Goal: Task Accomplishment & Management: Complete application form

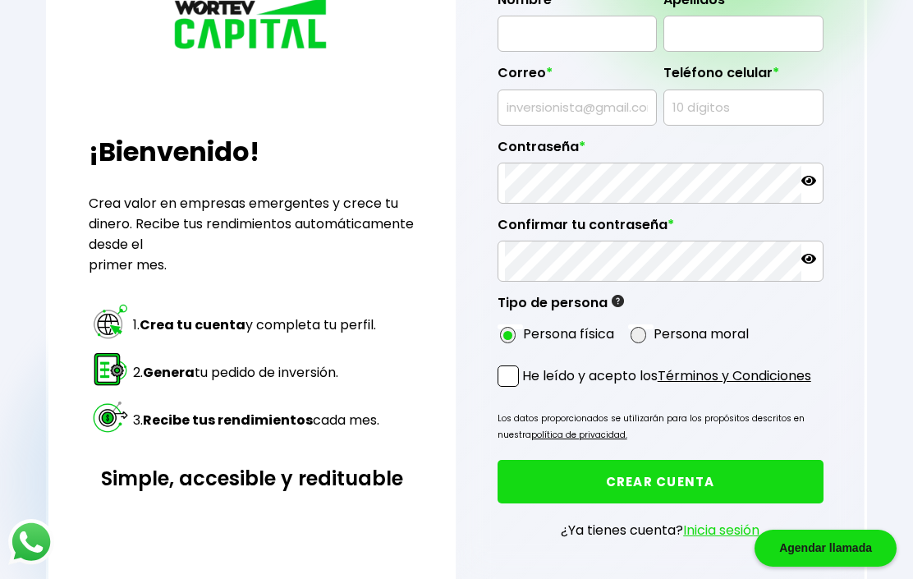
scroll to position [214, 0]
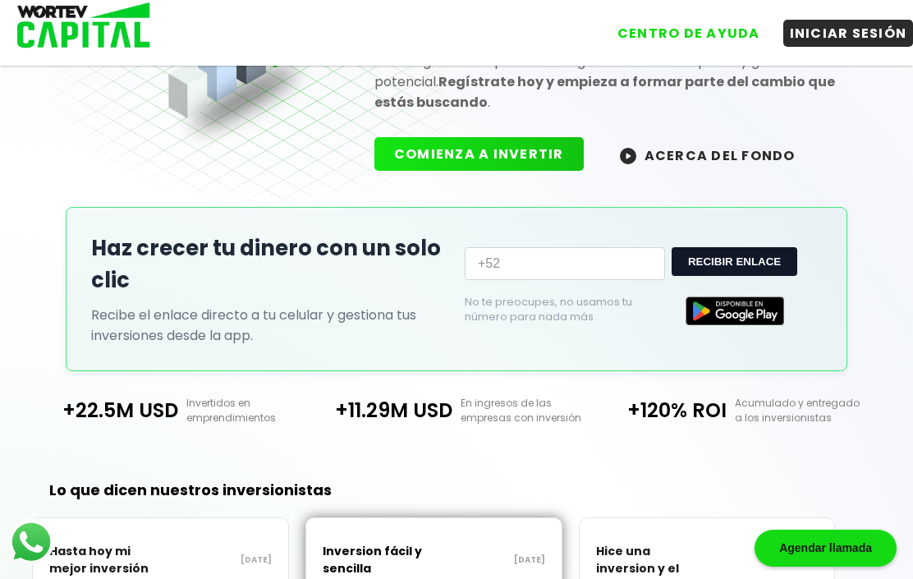
scroll to position [203, 0]
click at [744, 310] on img at bounding box center [735, 311] width 99 height 29
click at [724, 312] on img at bounding box center [735, 311] width 99 height 29
click at [728, 316] on img at bounding box center [735, 311] width 99 height 29
click at [738, 316] on img at bounding box center [735, 311] width 99 height 29
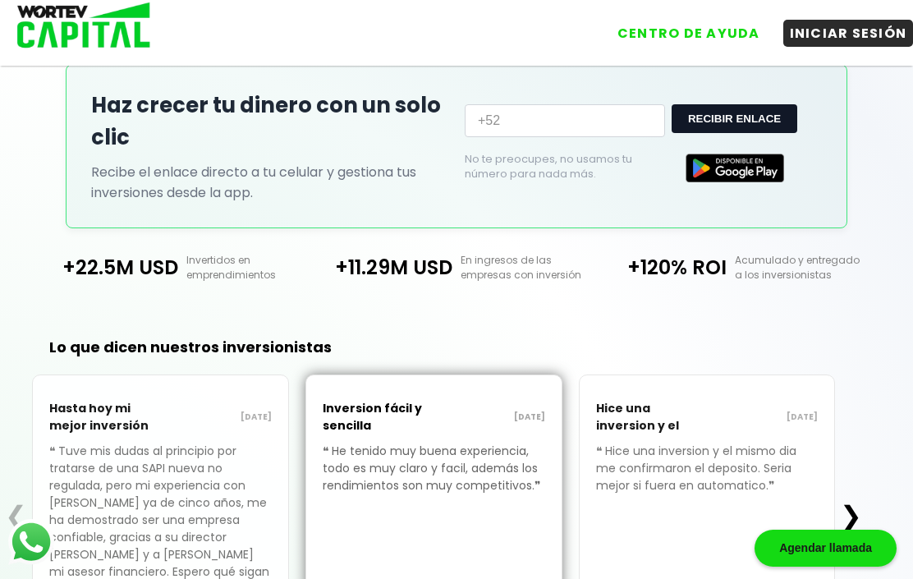
scroll to position [430, 0]
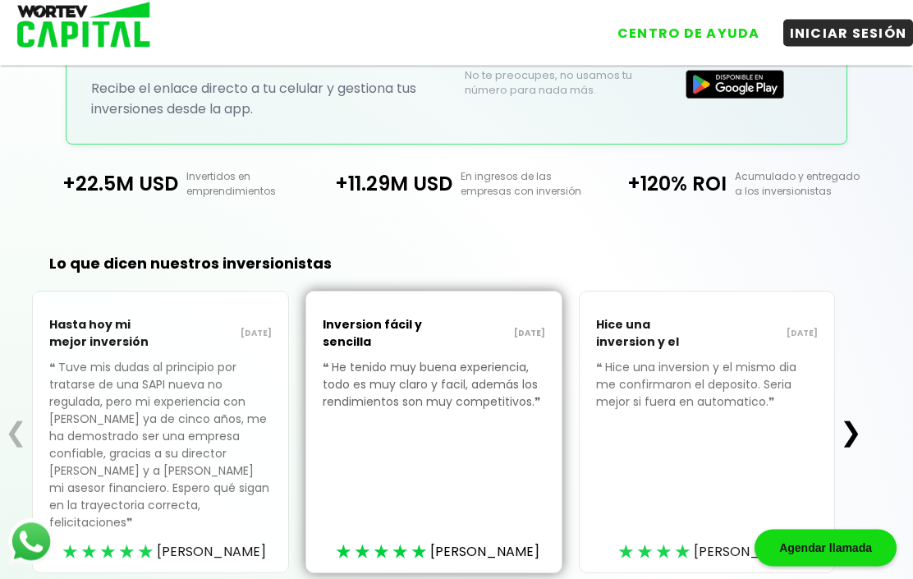
click at [835, 441] on button "❯" at bounding box center [851, 432] width 32 height 33
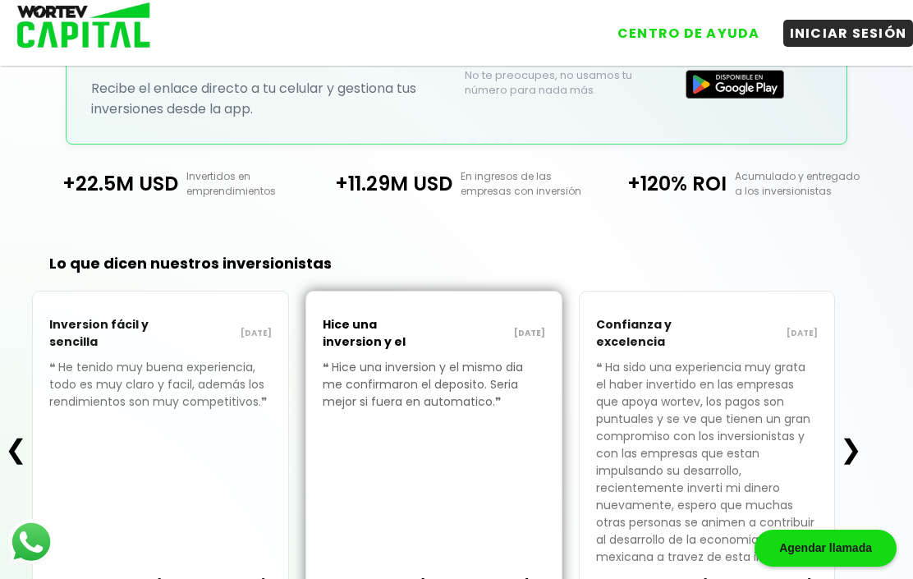
click at [835, 466] on button "❯" at bounding box center [851, 449] width 32 height 33
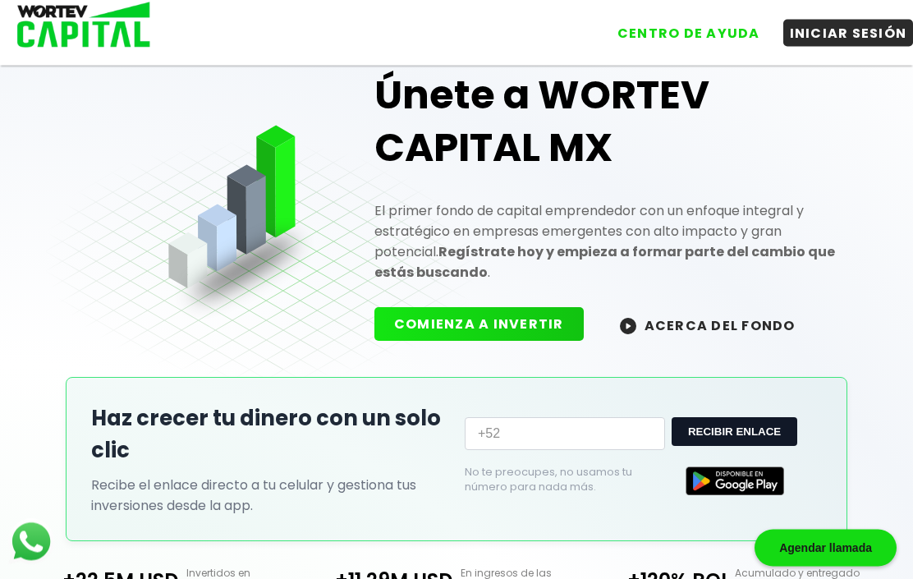
scroll to position [0, 0]
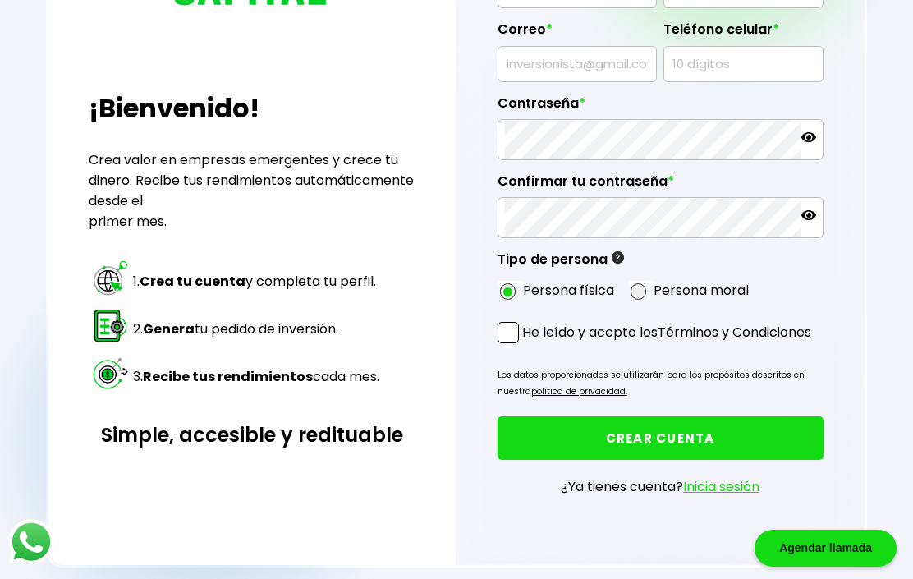
scroll to position [214, 0]
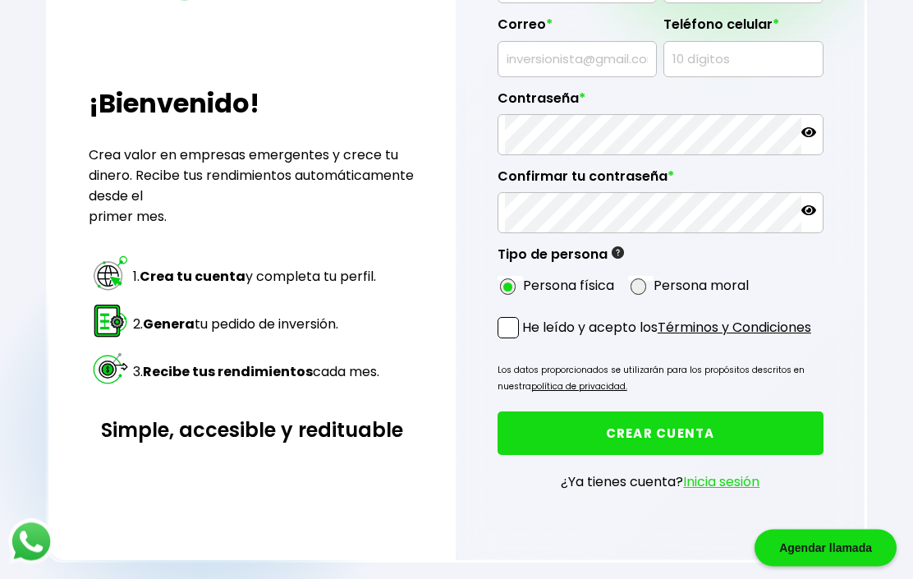
click at [740, 338] on link "Términos y Condiciones" at bounding box center [735, 328] width 154 height 19
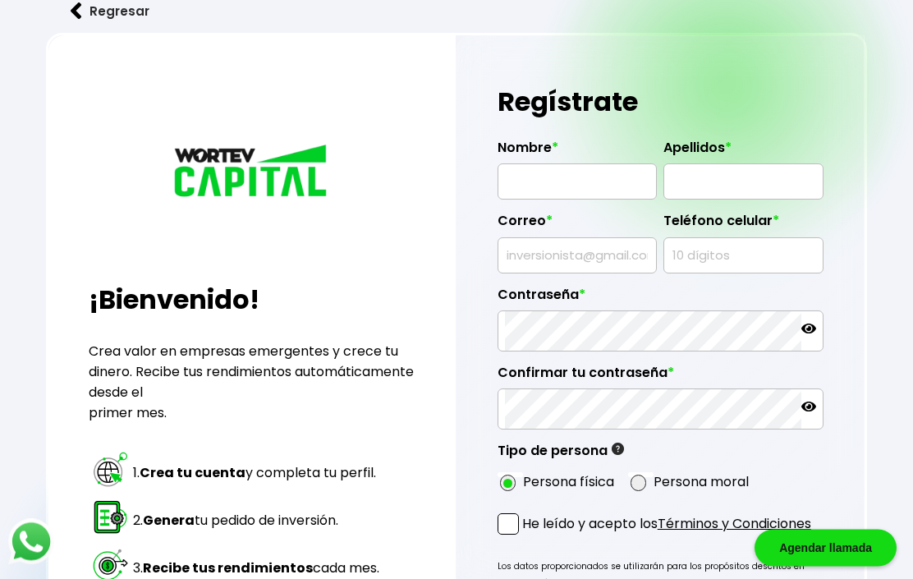
scroll to position [0, 0]
